Goal: Task Accomplishment & Management: Manage account settings

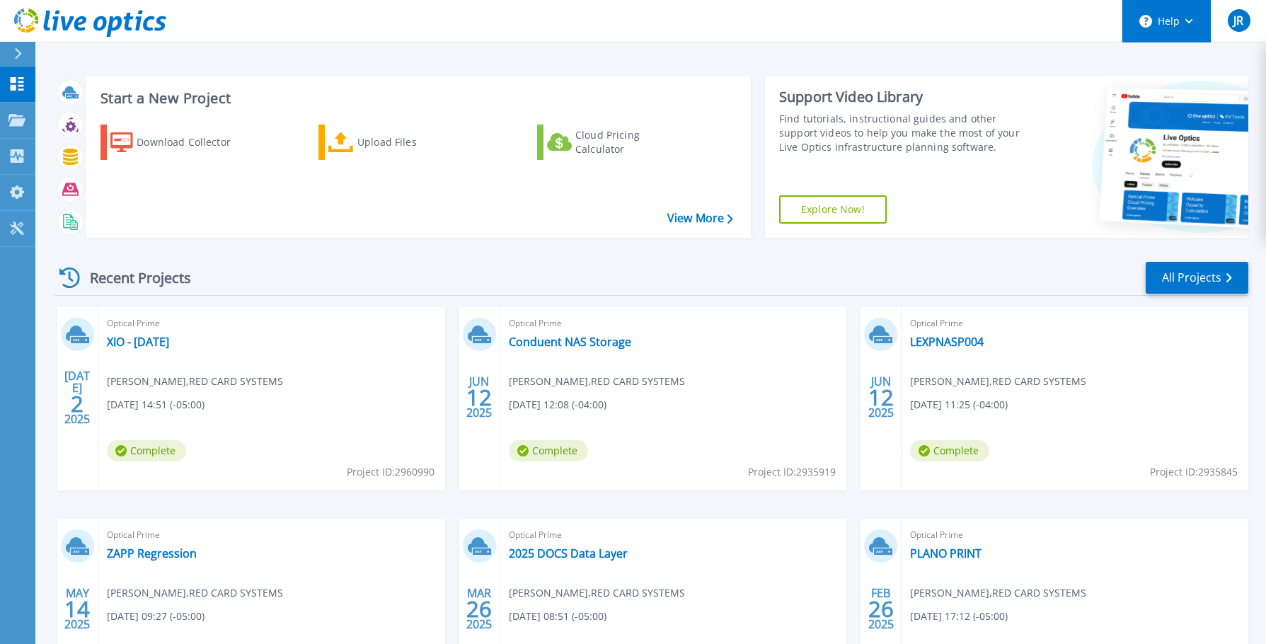
click at [1202, 30] on button "Help" at bounding box center [1166, 21] width 88 height 42
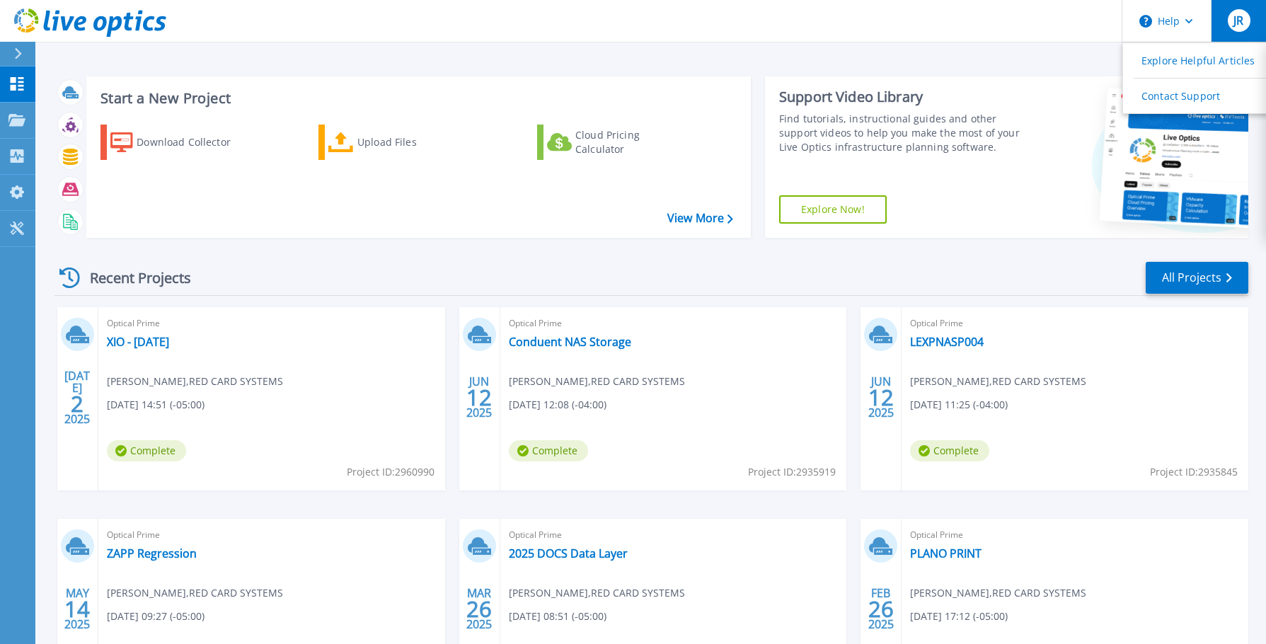
click at [1245, 24] on div "JR" at bounding box center [1239, 20] width 23 height 23
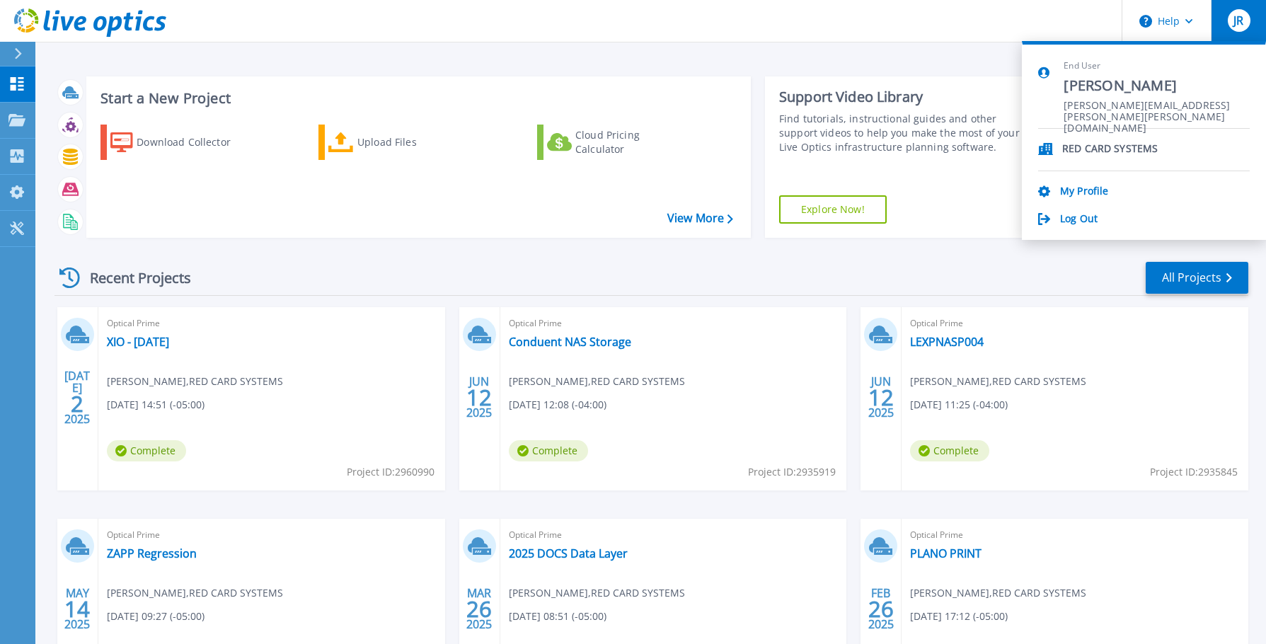
click at [1124, 146] on p "RED CARD SYSTEMS" at bounding box center [1110, 149] width 96 height 13
click at [1103, 192] on link "My Profile" at bounding box center [1084, 191] width 48 height 13
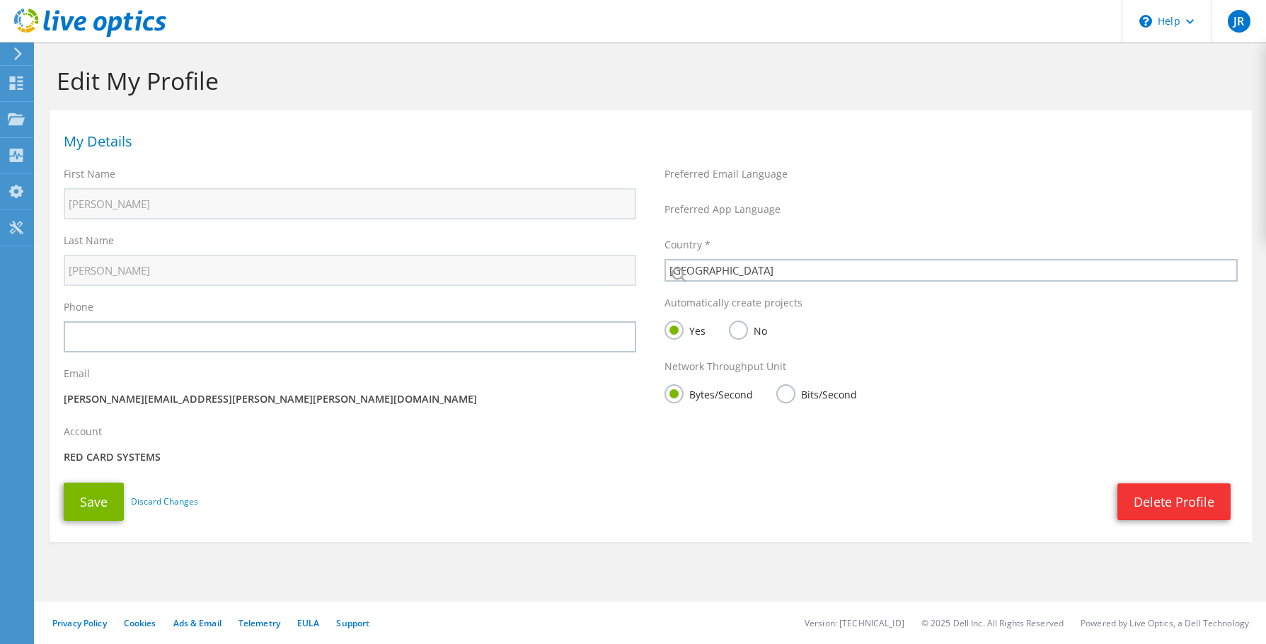
select select "224"
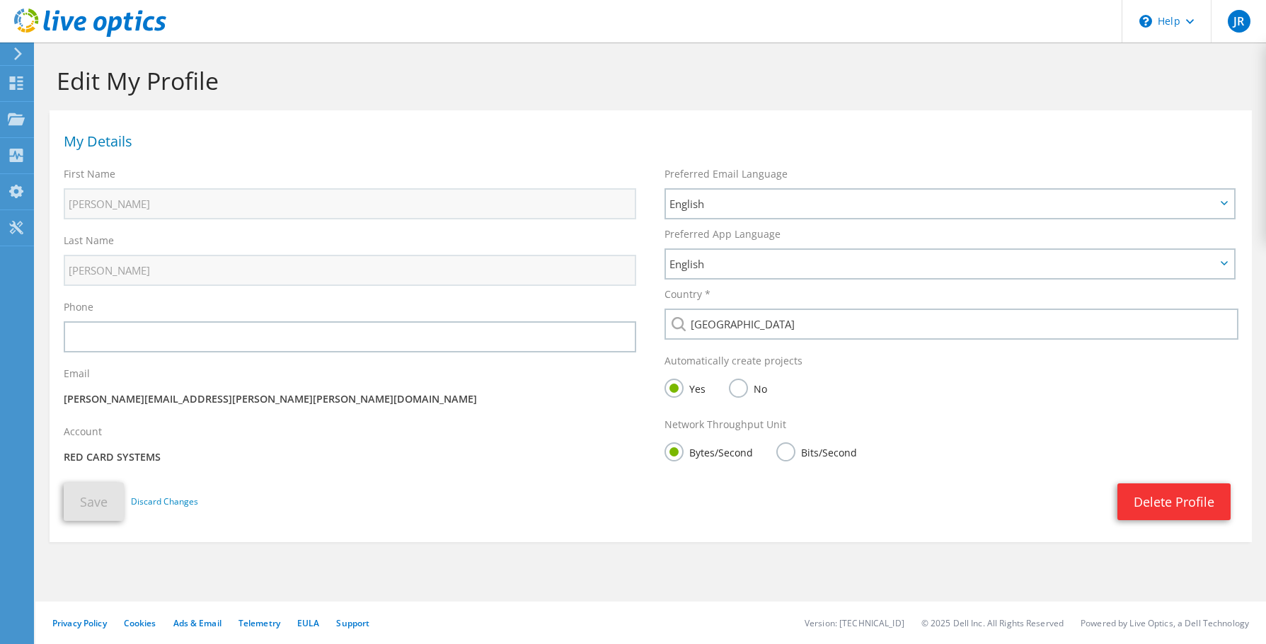
click at [21, 53] on use at bounding box center [18, 53] width 8 height 13
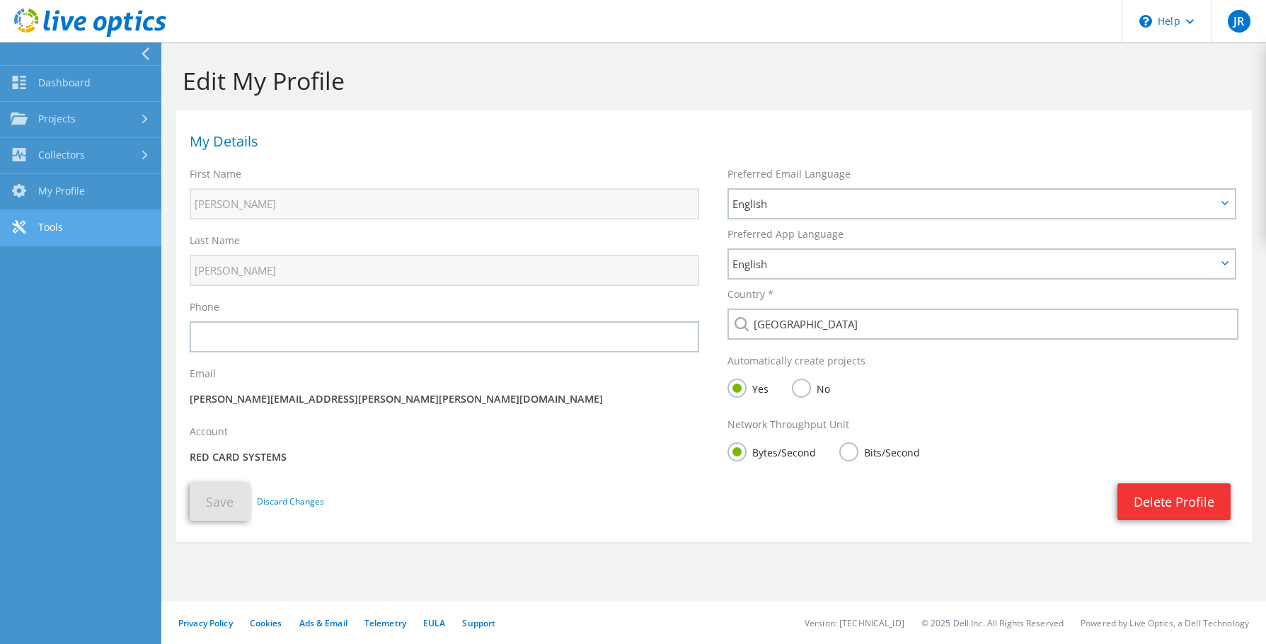
click at [81, 223] on link "Tools" at bounding box center [80, 228] width 161 height 36
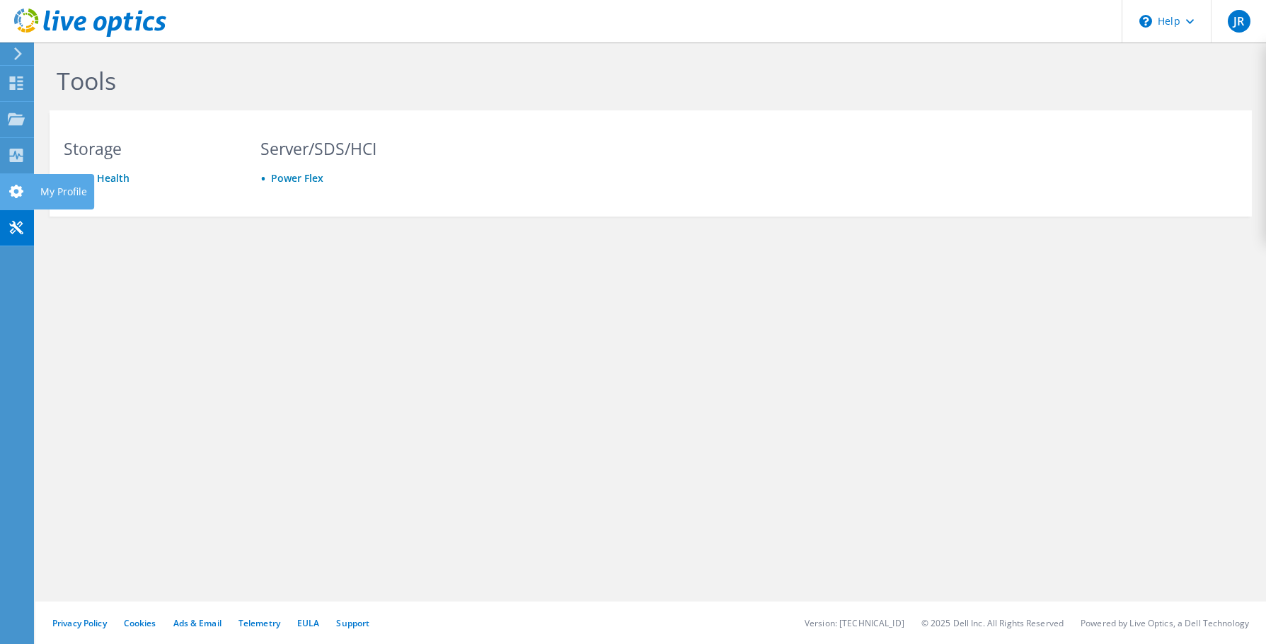
click at [12, 188] on use at bounding box center [16, 191] width 14 height 13
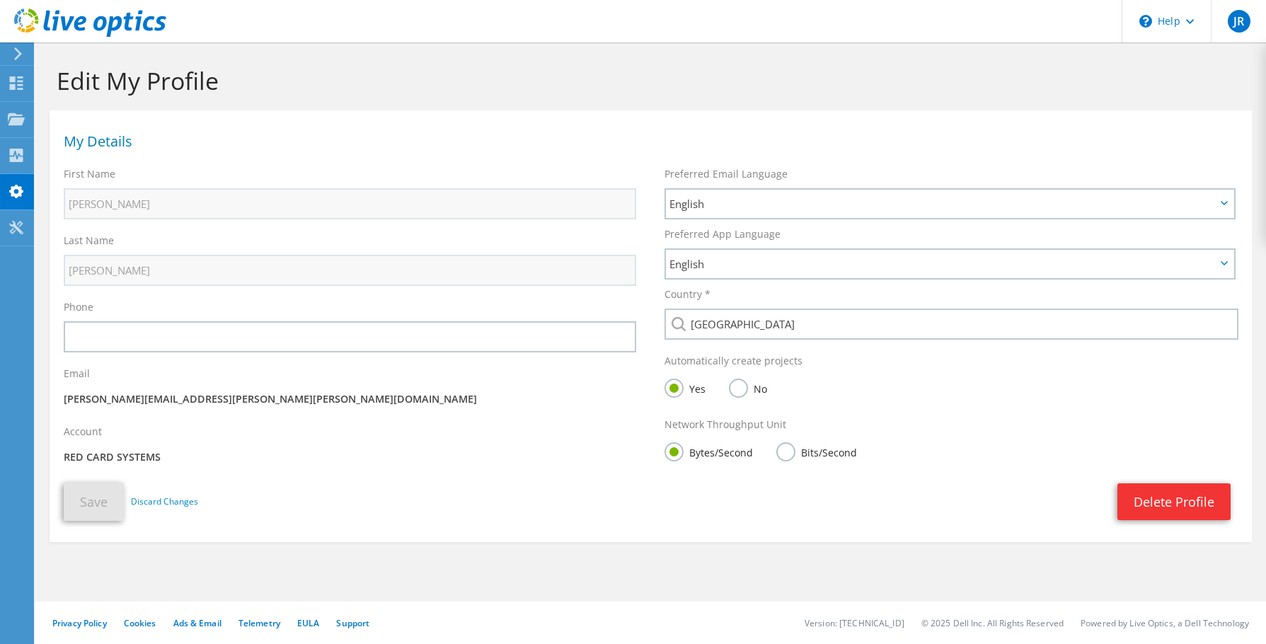
click at [22, 152] on use at bounding box center [16, 155] width 13 height 13
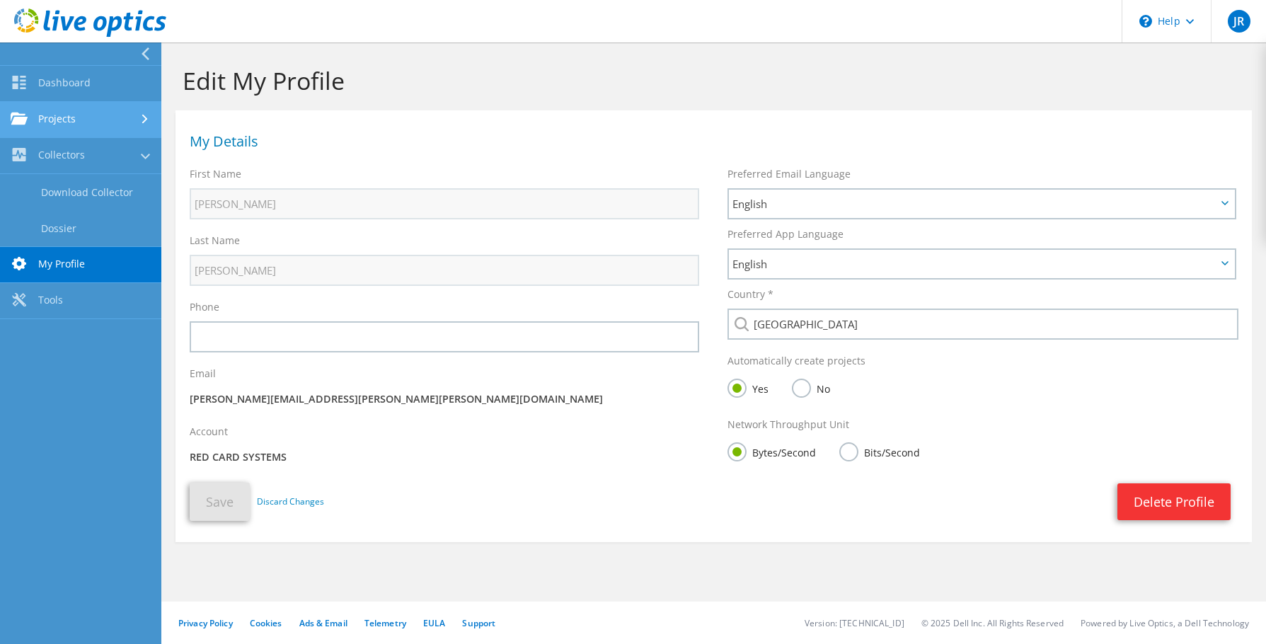
click at [125, 115] on link "Projects" at bounding box center [80, 120] width 161 height 36
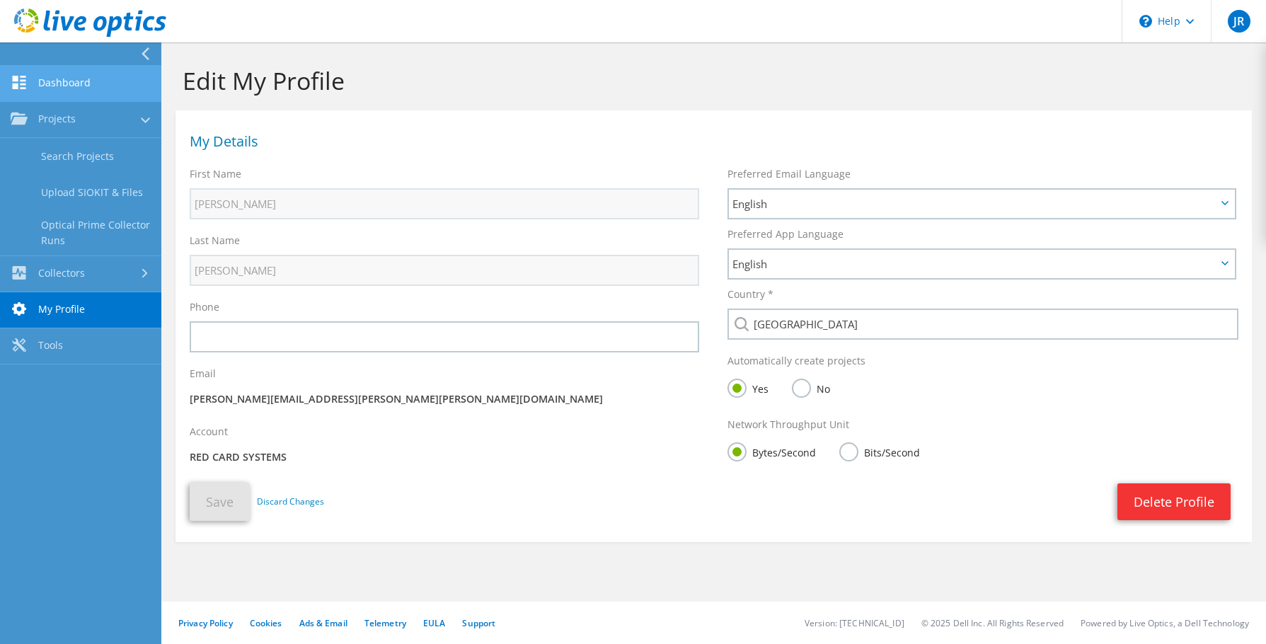
click at [137, 82] on link "Dashboard" at bounding box center [80, 84] width 161 height 36
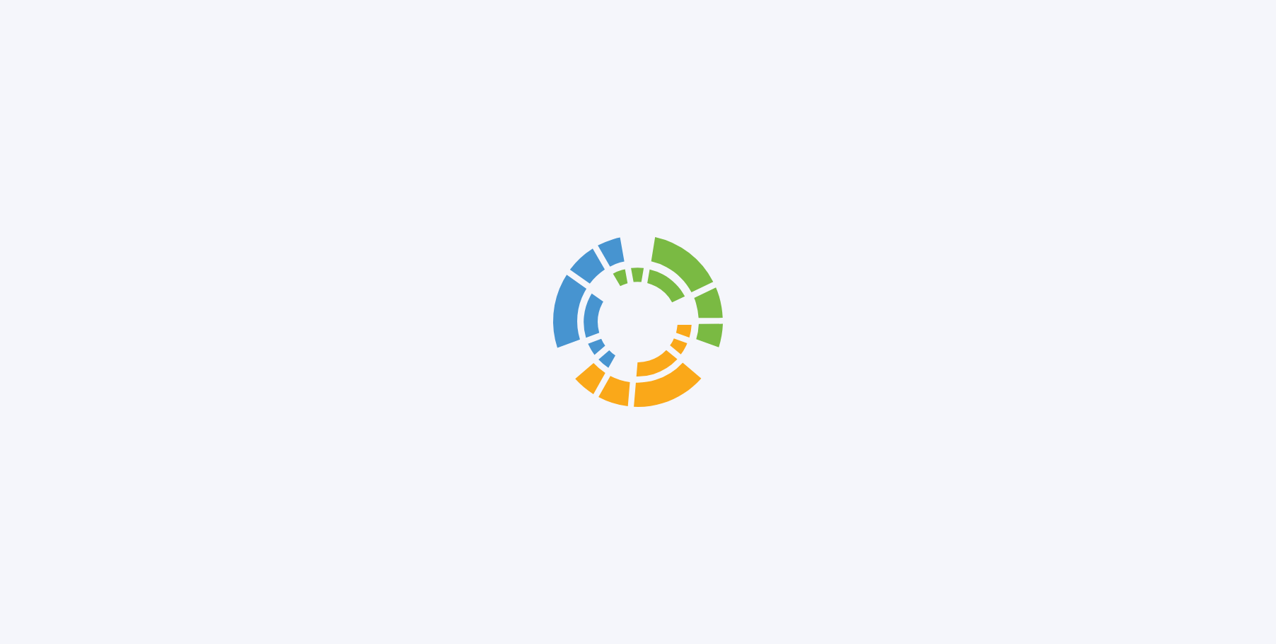
click at [137, 82] on div at bounding box center [638, 322] width 1276 height 644
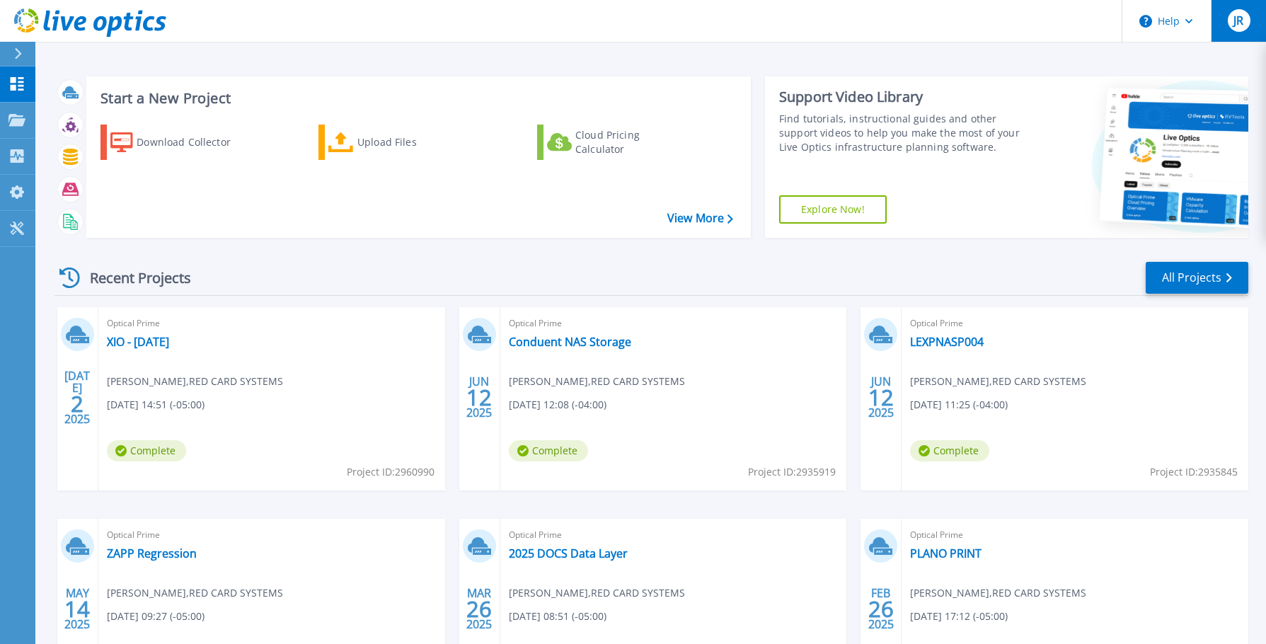
click at [1238, 17] on span "JR" at bounding box center [1238, 20] width 10 height 11
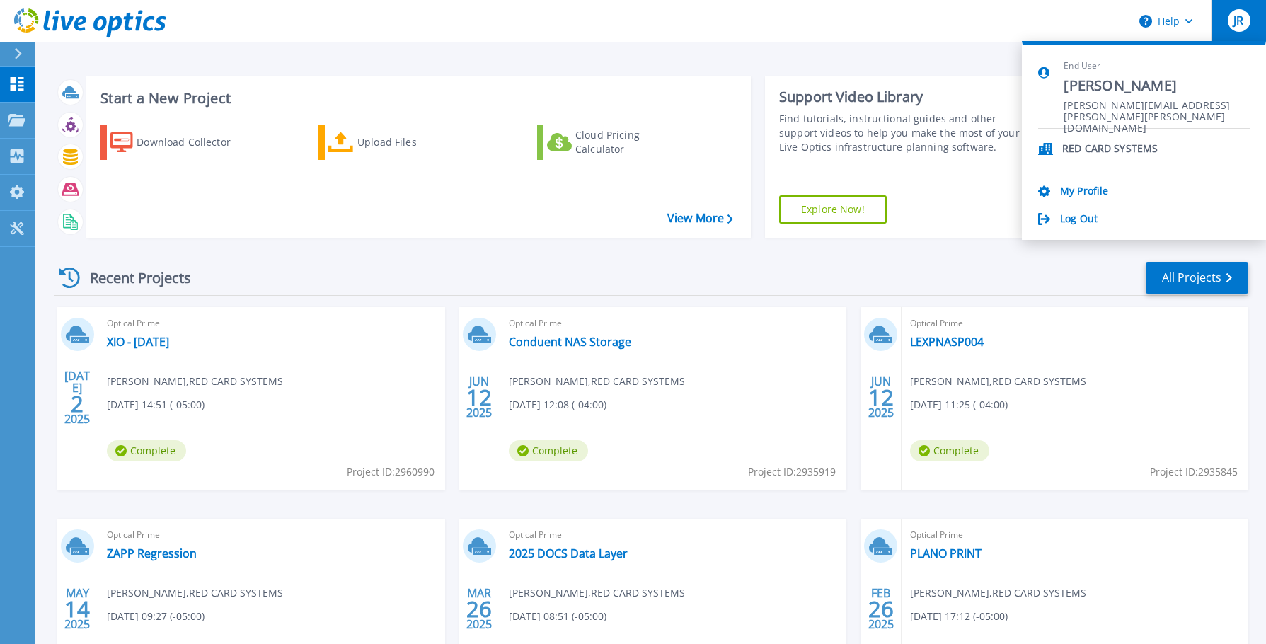
click at [1042, 146] on icon at bounding box center [1045, 149] width 15 height 12
drag, startPoint x: 1112, startPoint y: 144, endPoint x: 1161, endPoint y: 134, distance: 49.7
click at [1113, 144] on p "RED CARD SYSTEMS" at bounding box center [1110, 149] width 96 height 13
click at [1102, 66] on span "End User" at bounding box center [1156, 66] width 186 height 12
click at [988, 25] on header "Help JR End User Jason Ruggieri Jason.Ruggieri@Zelis.com RED CARD SYSTEMS My Pr…" at bounding box center [633, 21] width 1266 height 42
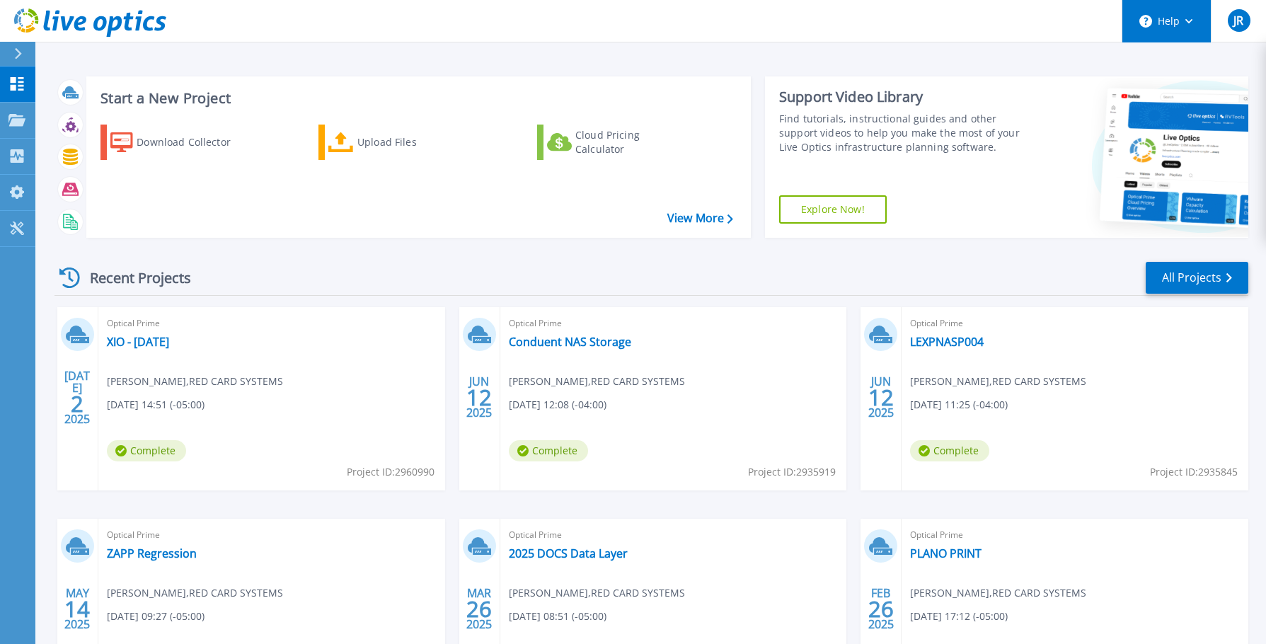
click at [1150, 30] on button "Help" at bounding box center [1166, 21] width 88 height 42
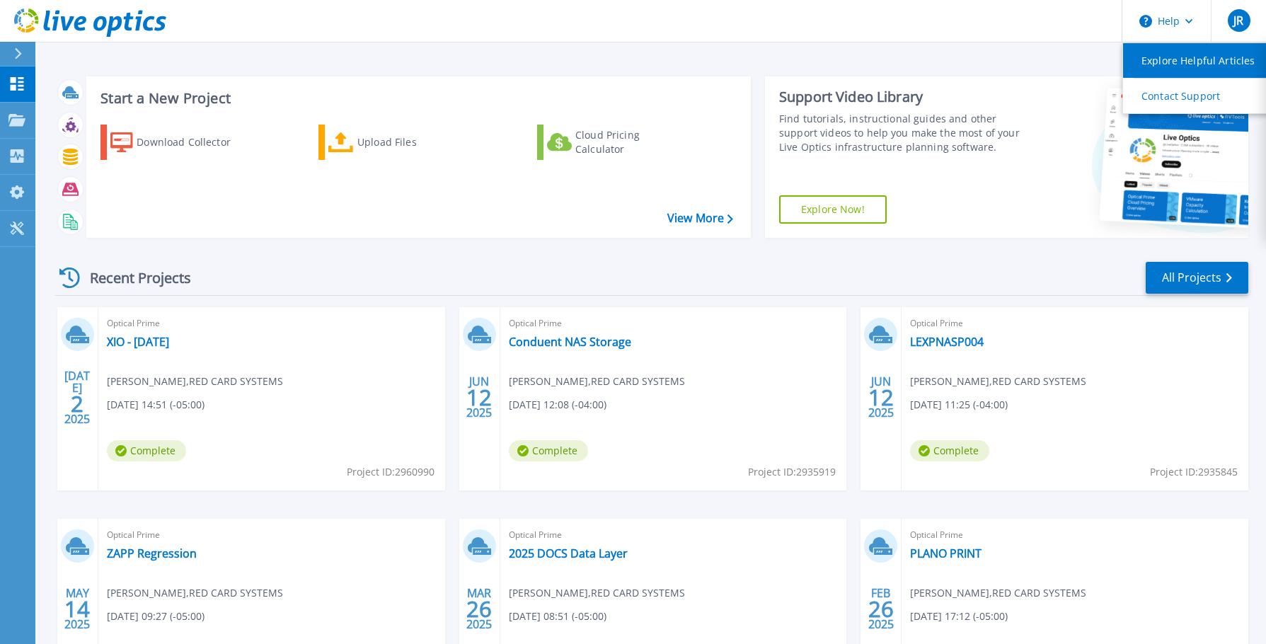
click at [1153, 63] on link "Explore Helpful Articles" at bounding box center [1202, 60] width 158 height 35
click at [915, 279] on div "Recent Projects All Projects" at bounding box center [651, 277] width 1194 height 35
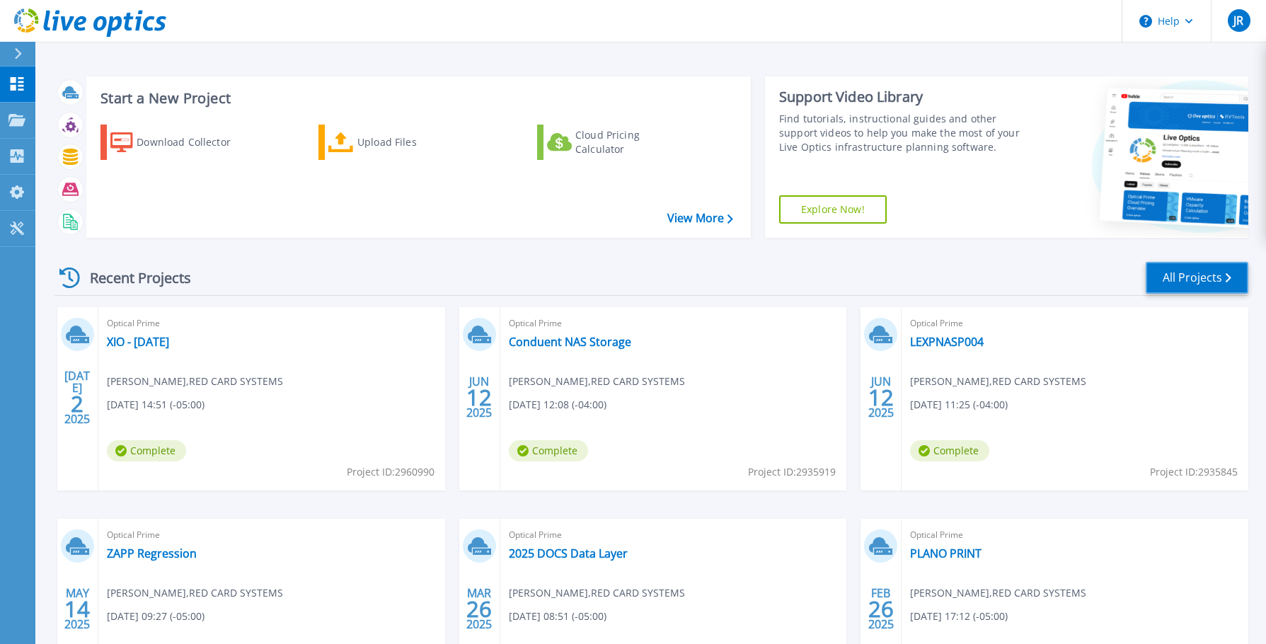
click at [1211, 268] on link "All Projects" at bounding box center [1197, 278] width 103 height 32
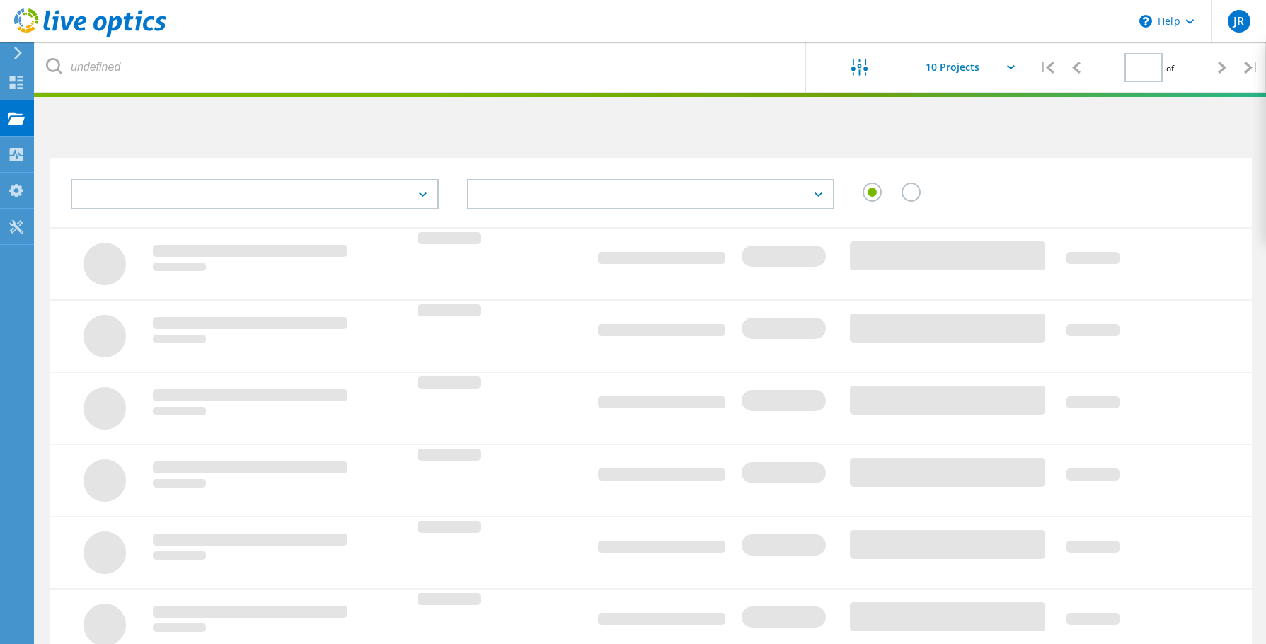
type input "1"
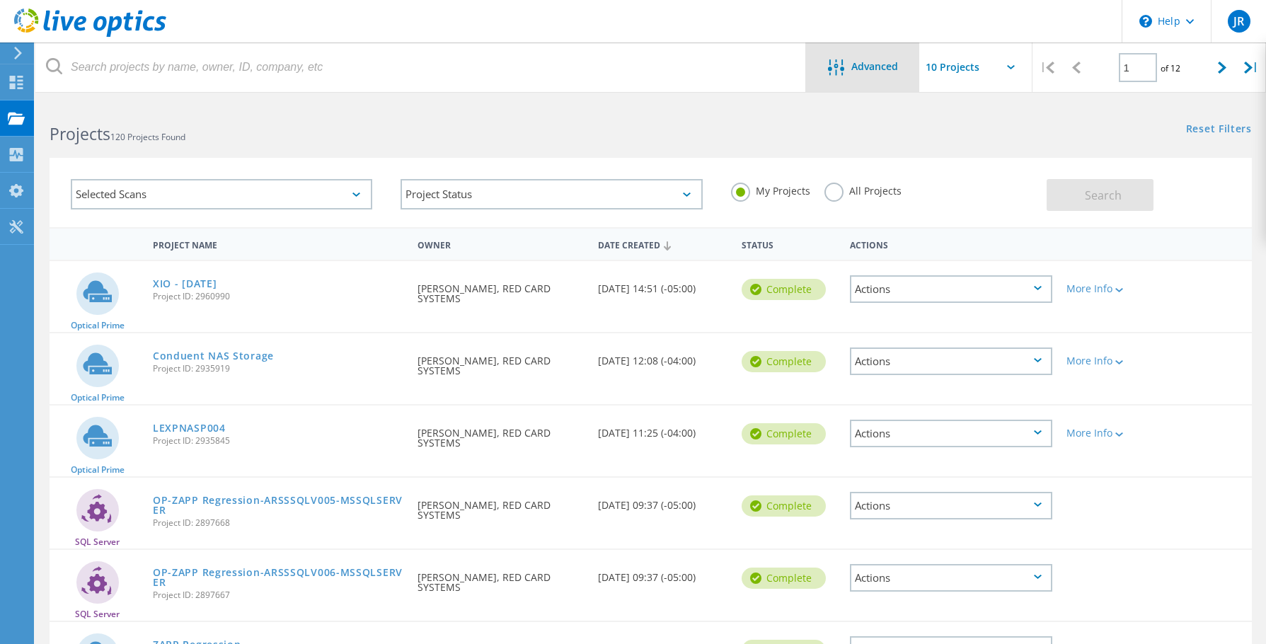
click at [870, 63] on span "Advanced" at bounding box center [874, 67] width 47 height 10
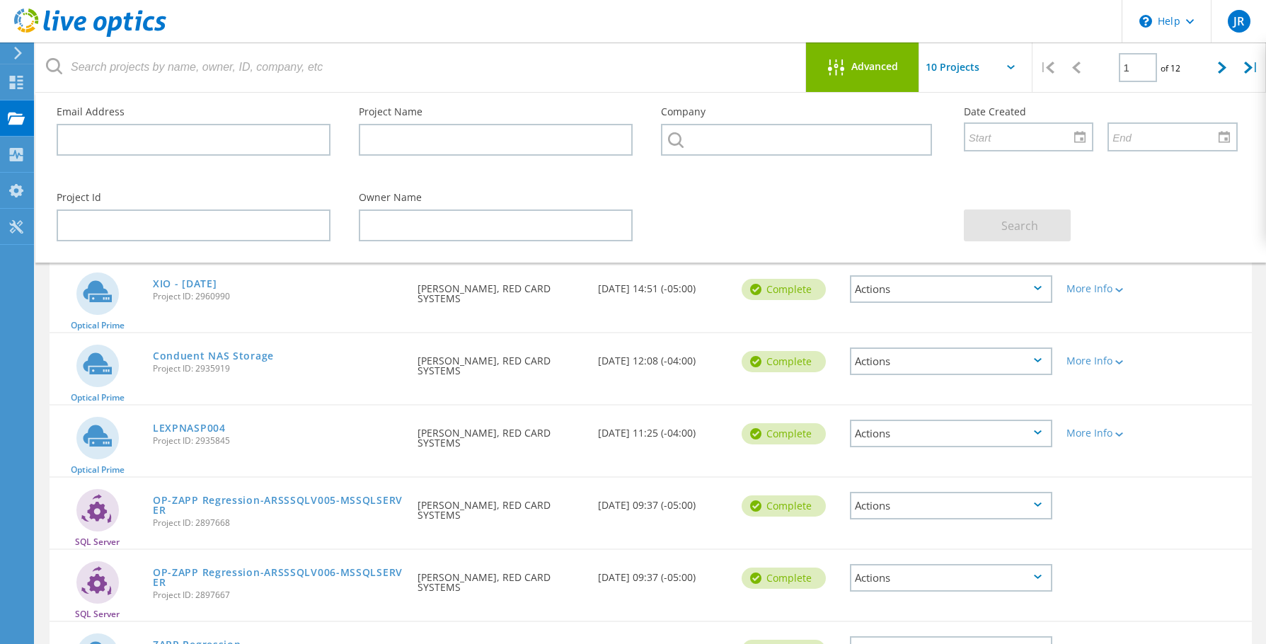
click at [978, 62] on input "text" at bounding box center [990, 67] width 142 height 50
click at [820, 75] on div "Advanced" at bounding box center [862, 68] width 113 height 18
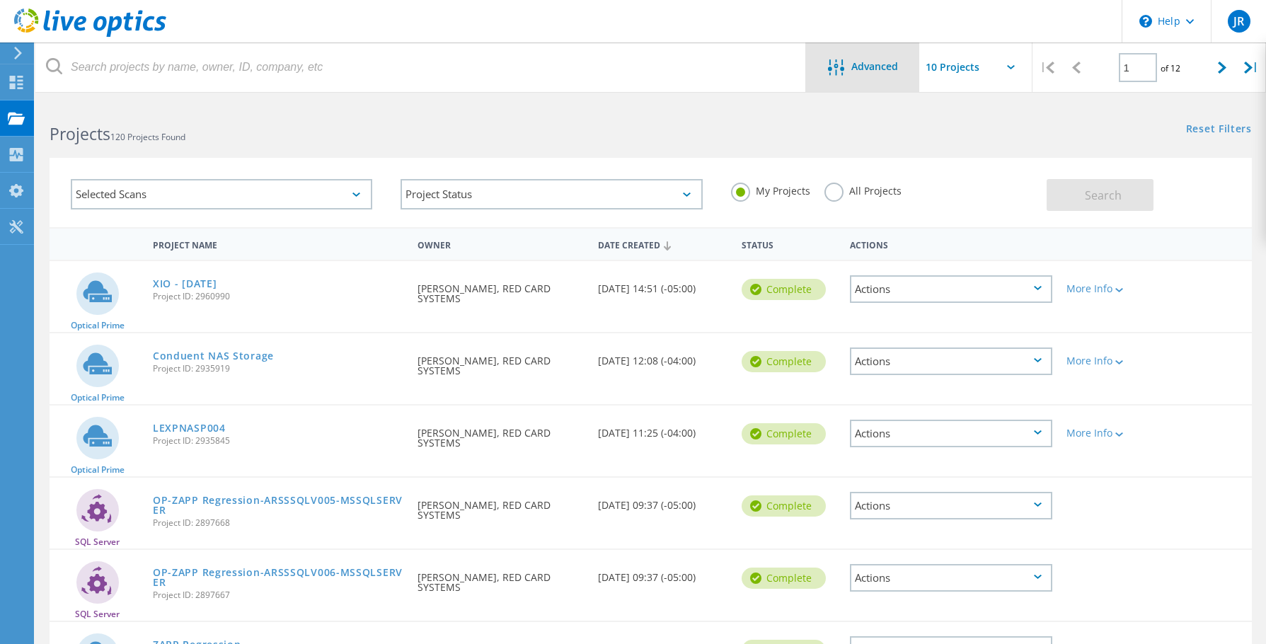
click at [820, 75] on div "Advanced" at bounding box center [862, 68] width 113 height 18
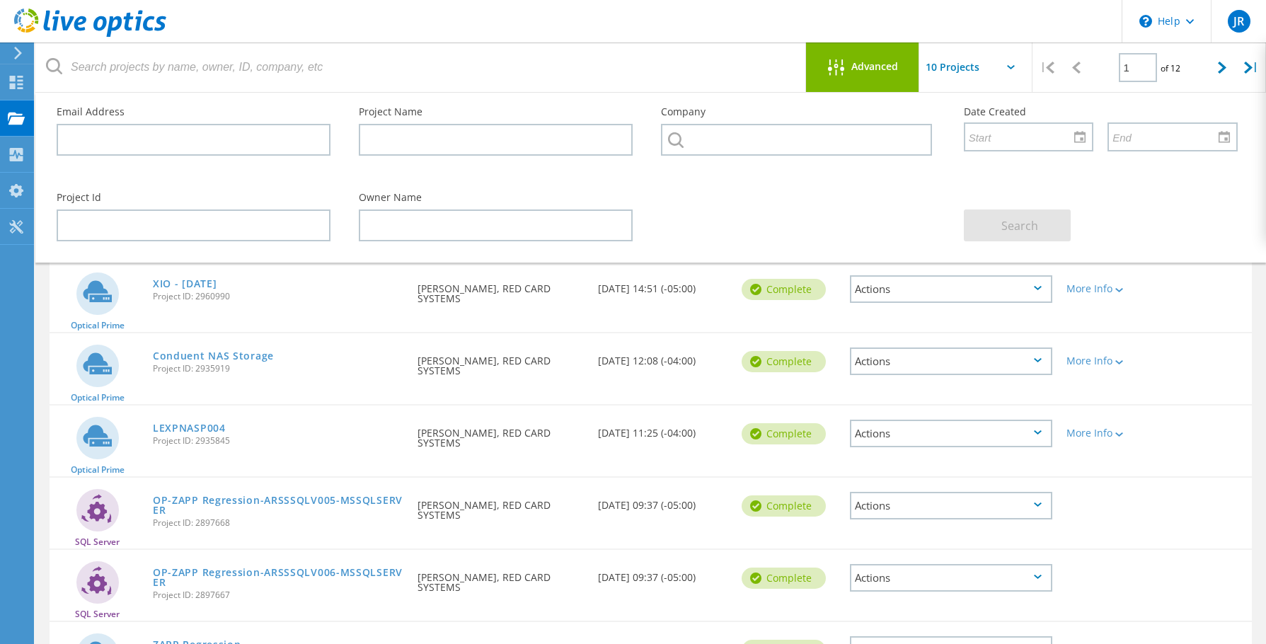
click at [820, 75] on div "Advanced" at bounding box center [862, 68] width 113 height 18
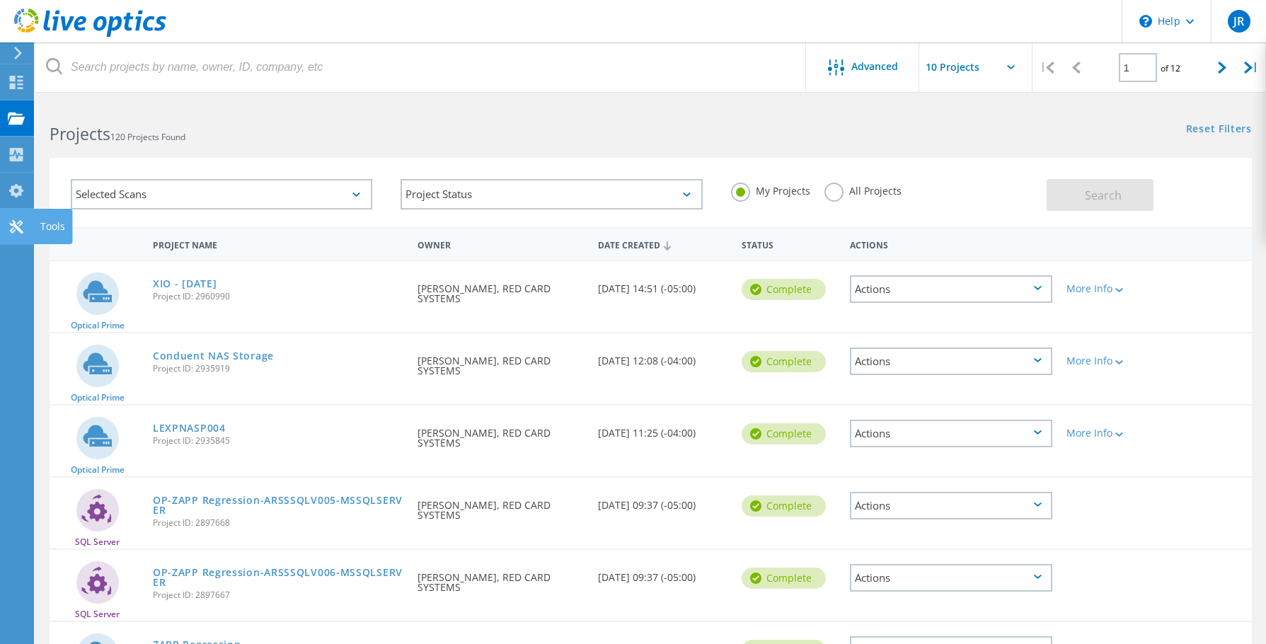
click at [16, 234] on div at bounding box center [16, 229] width 17 height 16
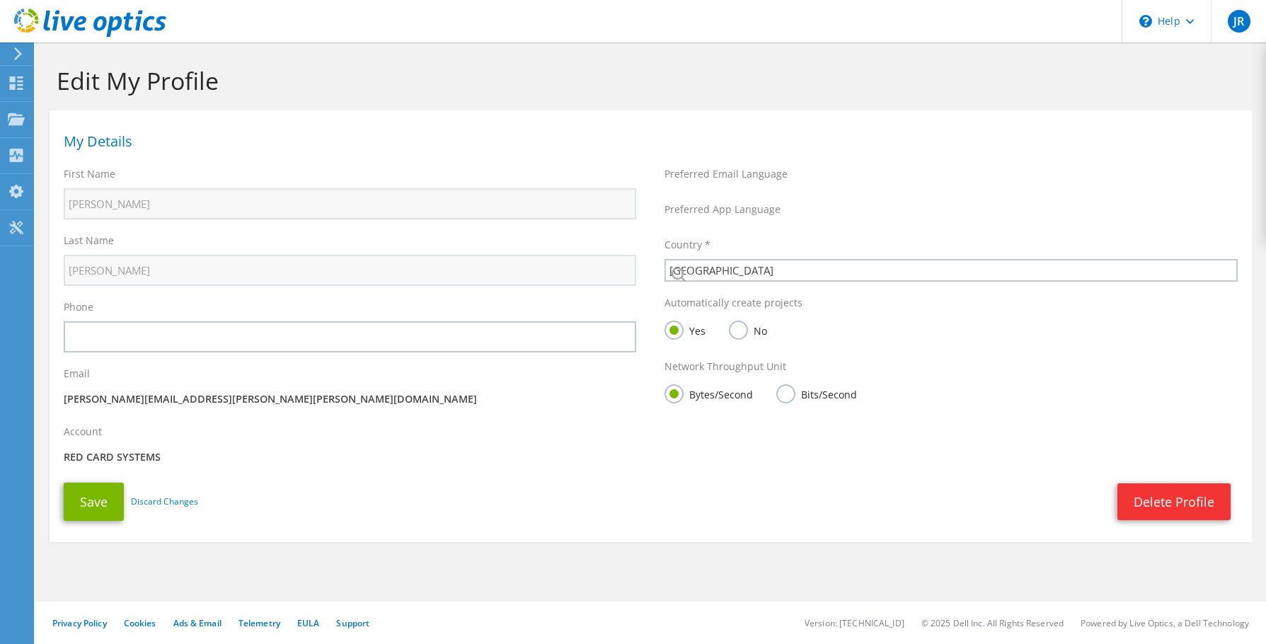
select select "224"
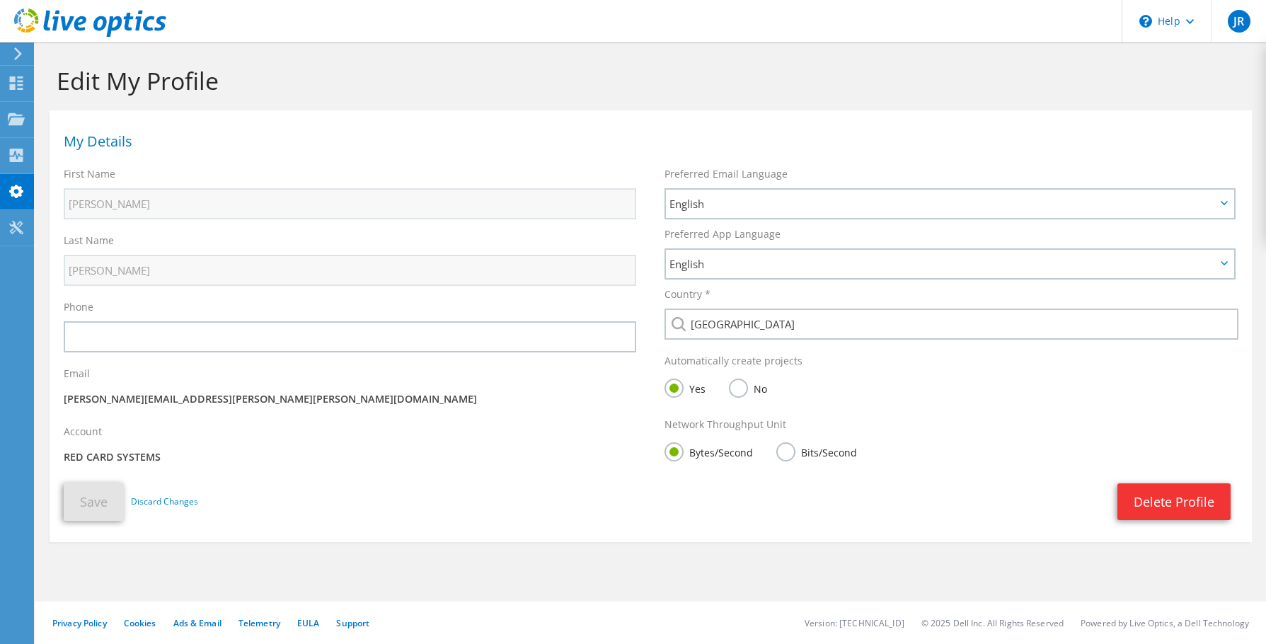
click at [783, 452] on label "Bits/Second" at bounding box center [816, 451] width 81 height 18
click at [0, 0] on input "Bits/Second" at bounding box center [0, 0] width 0 height 0
click at [102, 497] on button "Save" at bounding box center [94, 502] width 60 height 38
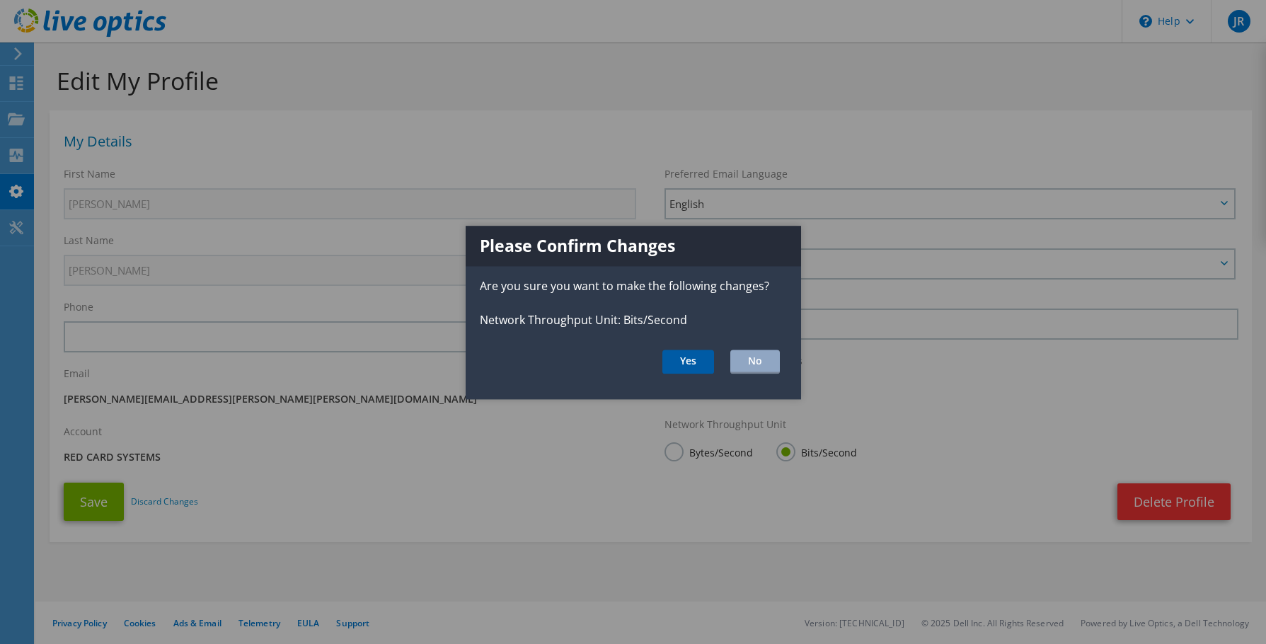
click at [684, 357] on button "Yes" at bounding box center [688, 362] width 52 height 24
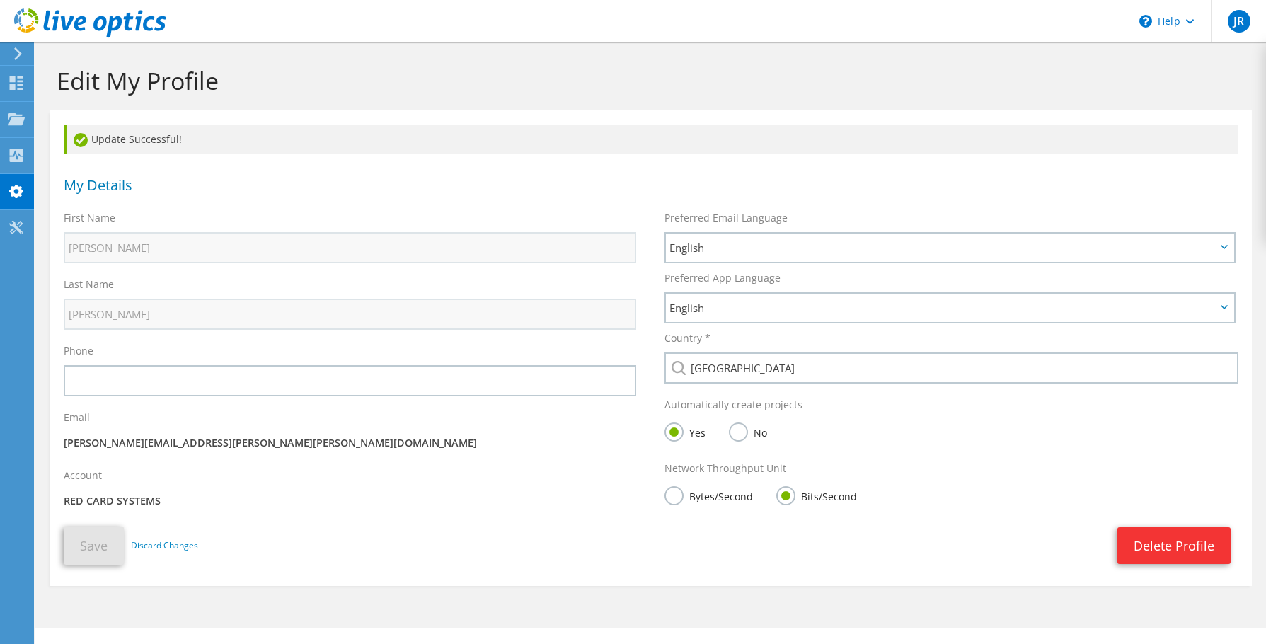
click at [10, 50] on div at bounding box center [16, 53] width 16 height 13
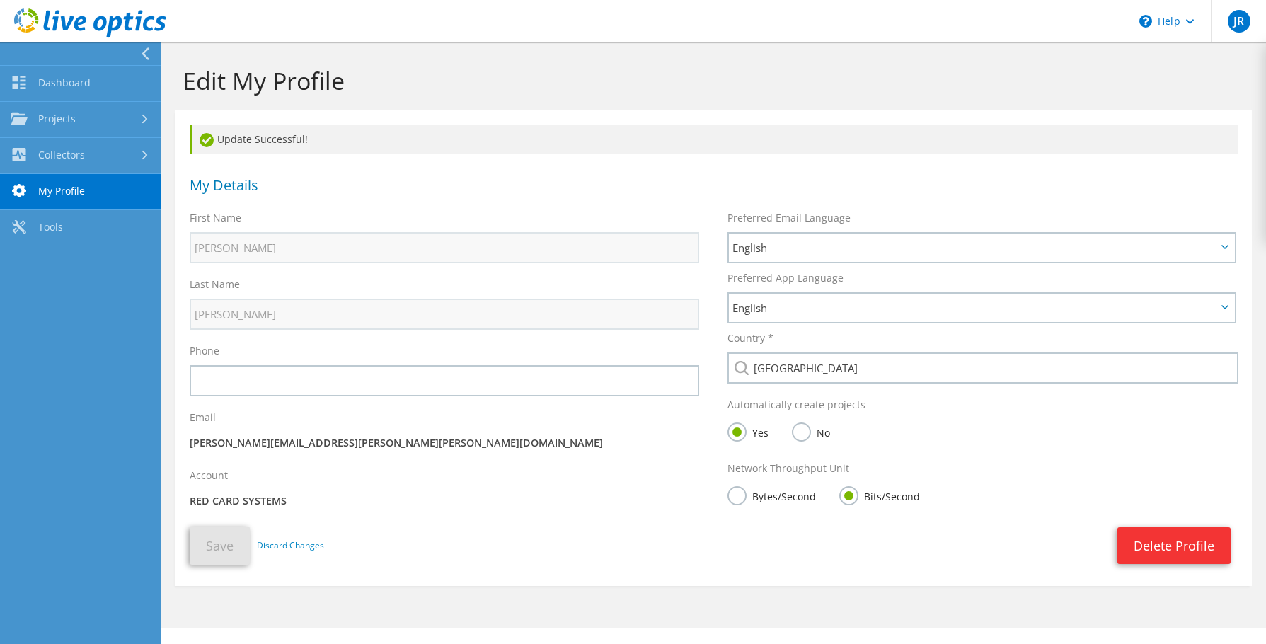
click at [42, 248] on nav "Dashboard Projects Search Projects Upload SIOKIT & Files Optical Prime Collecto…" at bounding box center [80, 342] width 161 height 601
click at [45, 240] on link "Tools" at bounding box center [80, 228] width 161 height 36
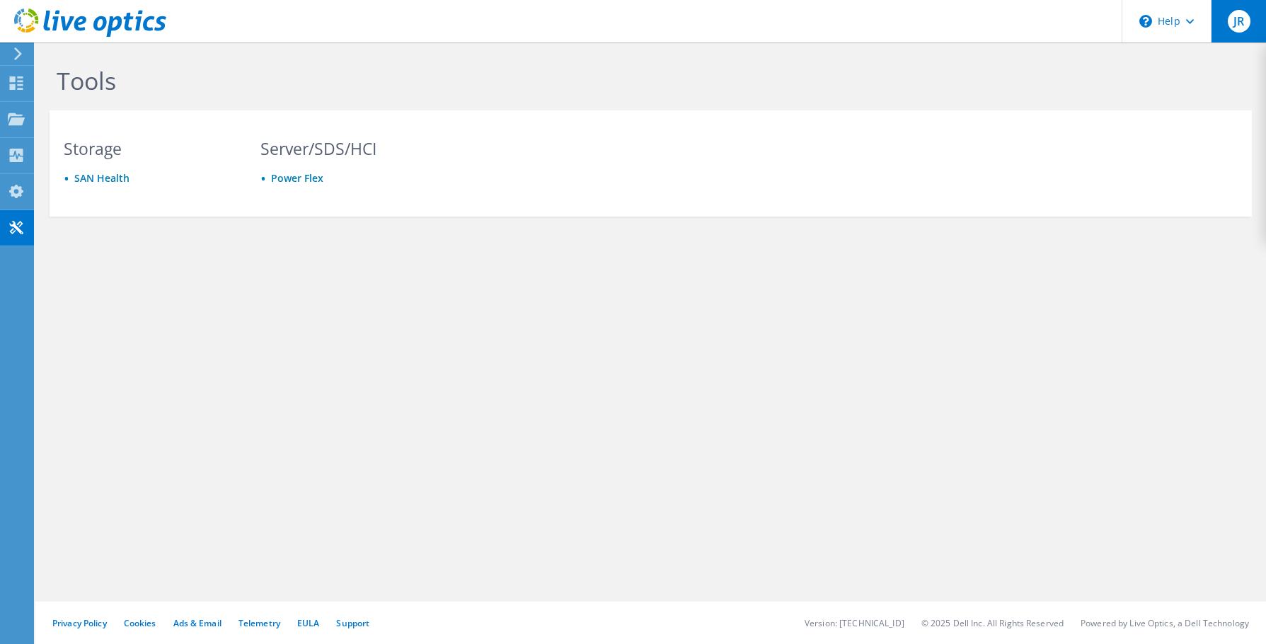
click at [1238, 23] on span "JR" at bounding box center [1239, 21] width 23 height 23
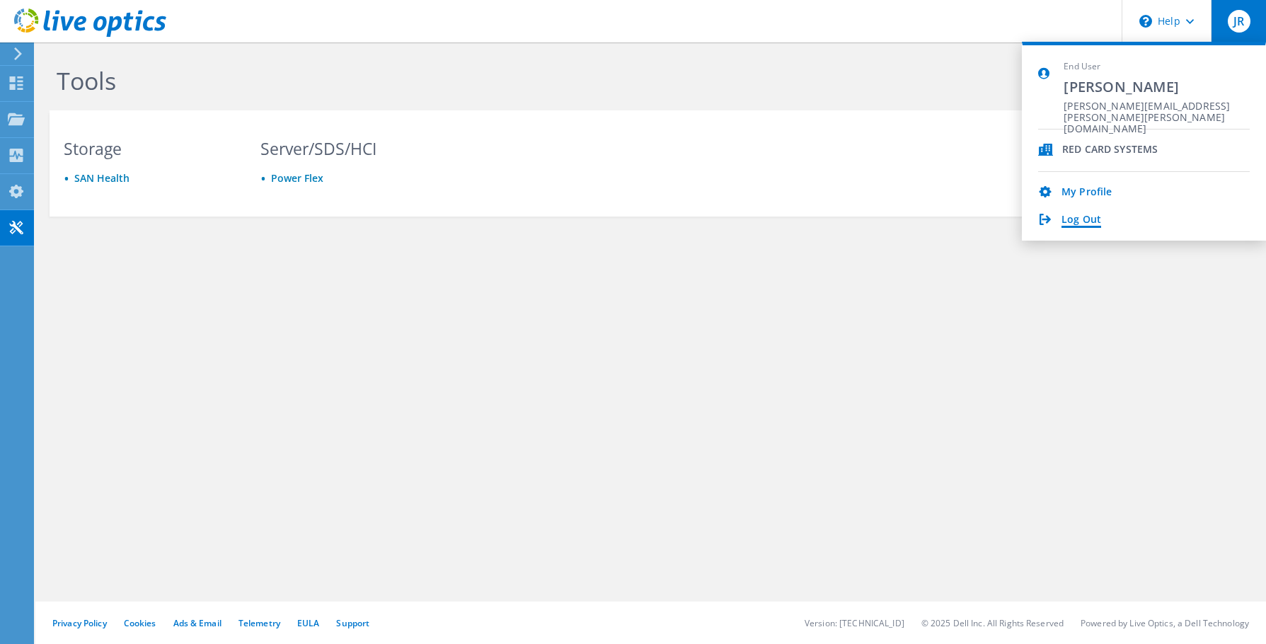
click at [1087, 223] on link "Log Out" at bounding box center [1081, 220] width 40 height 13
